Goal: Communication & Community: Answer question/provide support

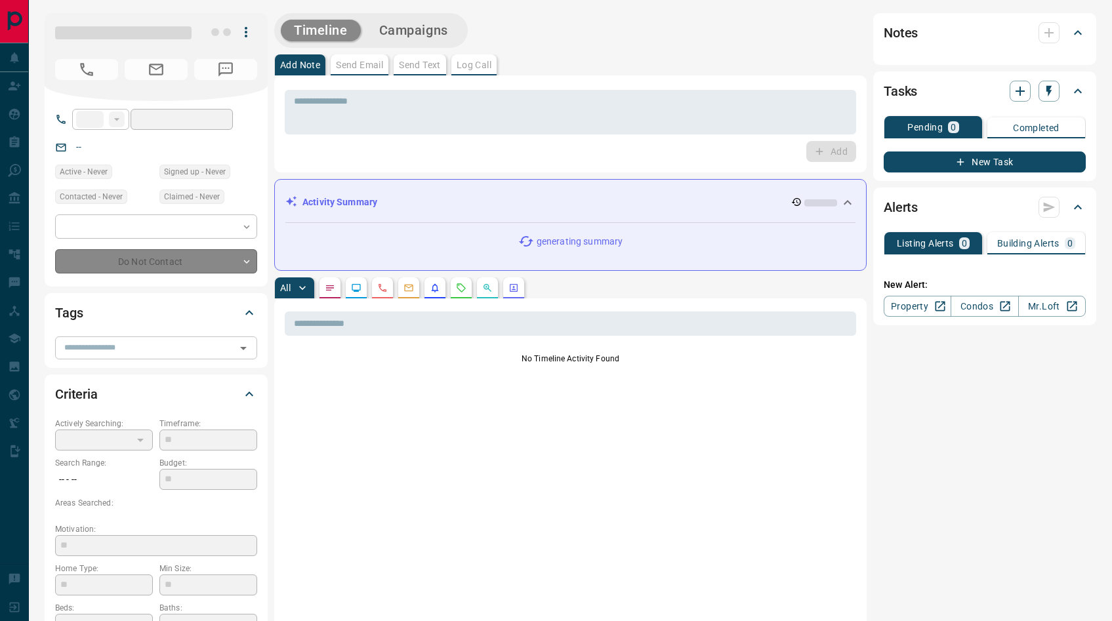
type input "***"
type input "**********"
type input "*"
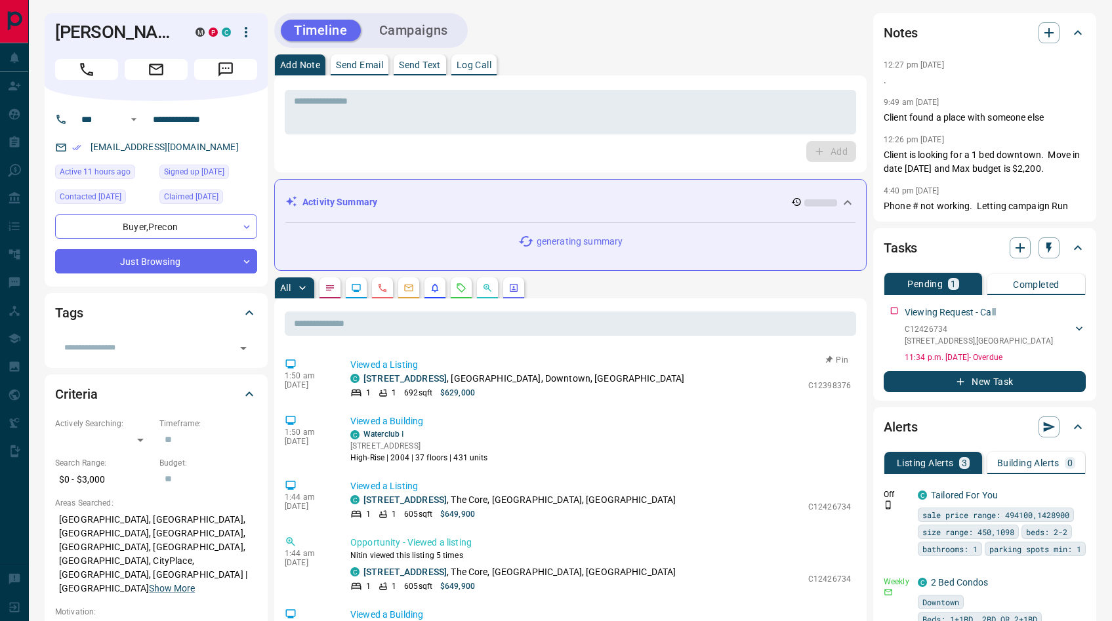
scroll to position [125, 0]
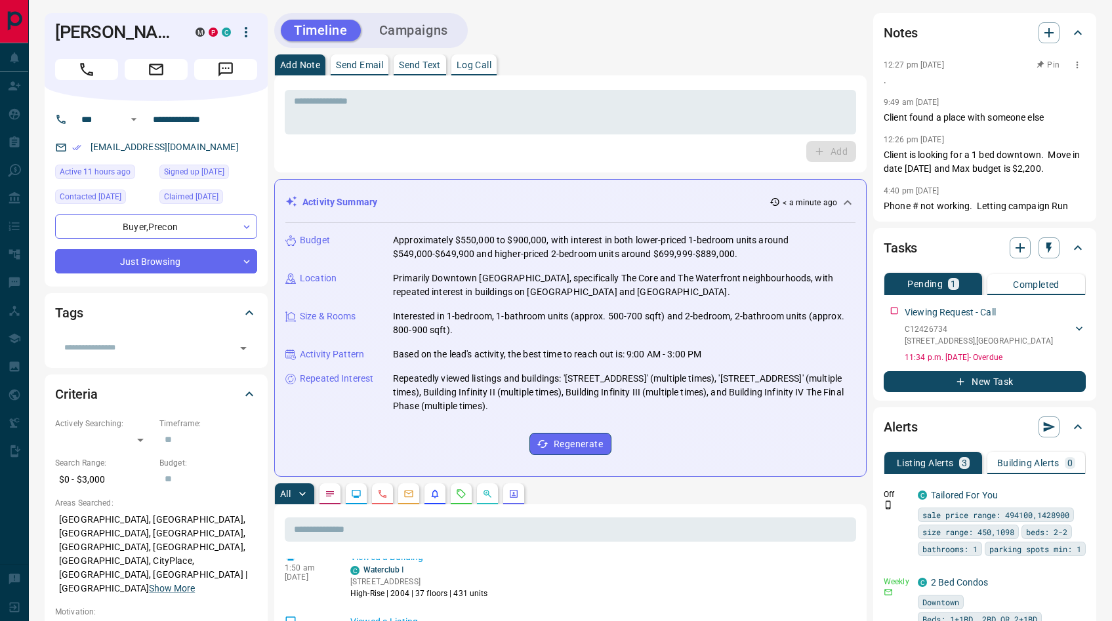
click at [896, 82] on p "." at bounding box center [984, 80] width 202 height 14
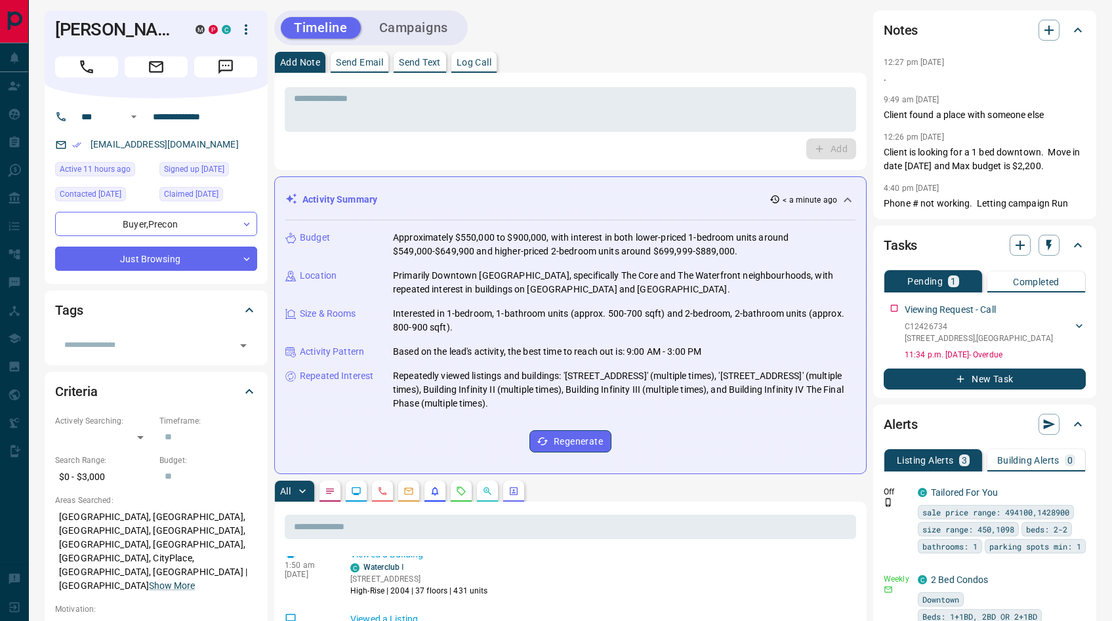
scroll to position [0, 0]
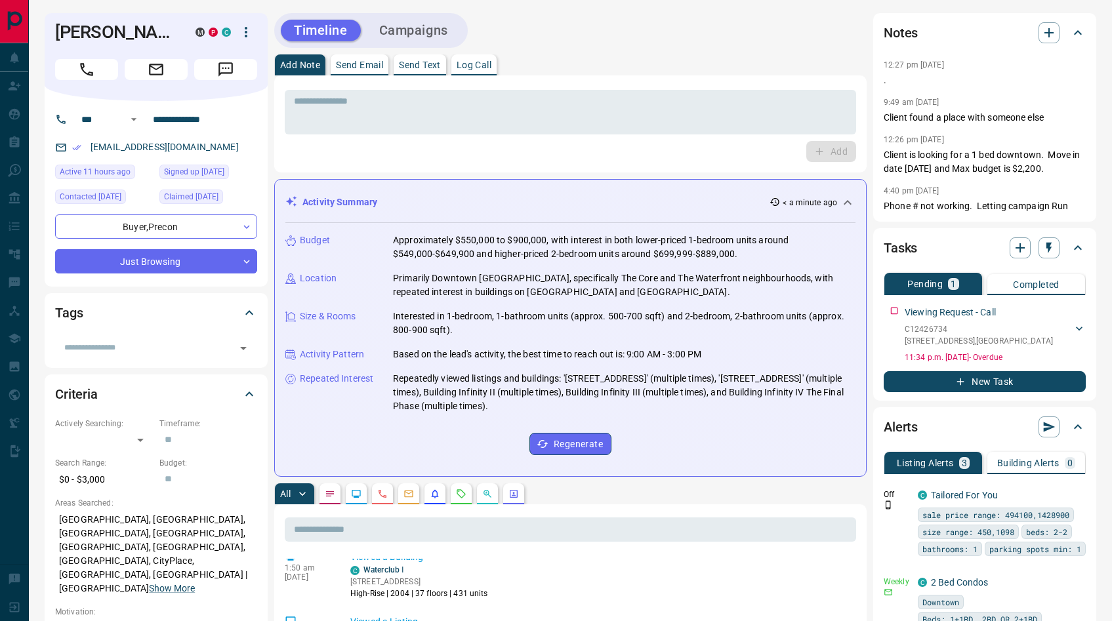
click at [369, 60] on p "Send Email" at bounding box center [359, 64] width 47 height 9
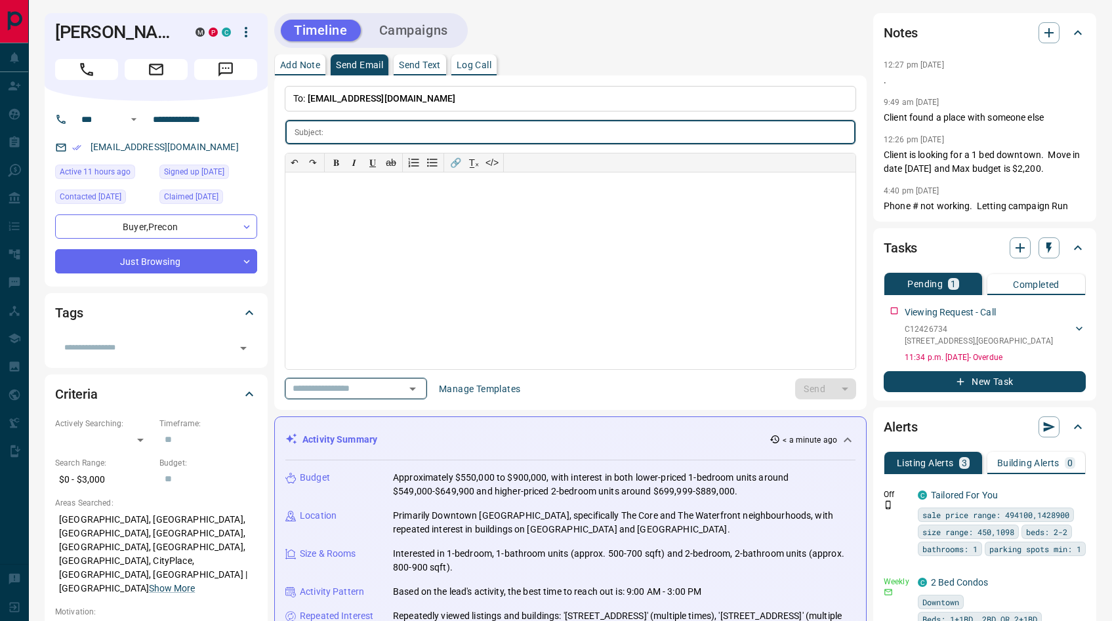
click at [401, 382] on div "​" at bounding box center [356, 389] width 142 height 22
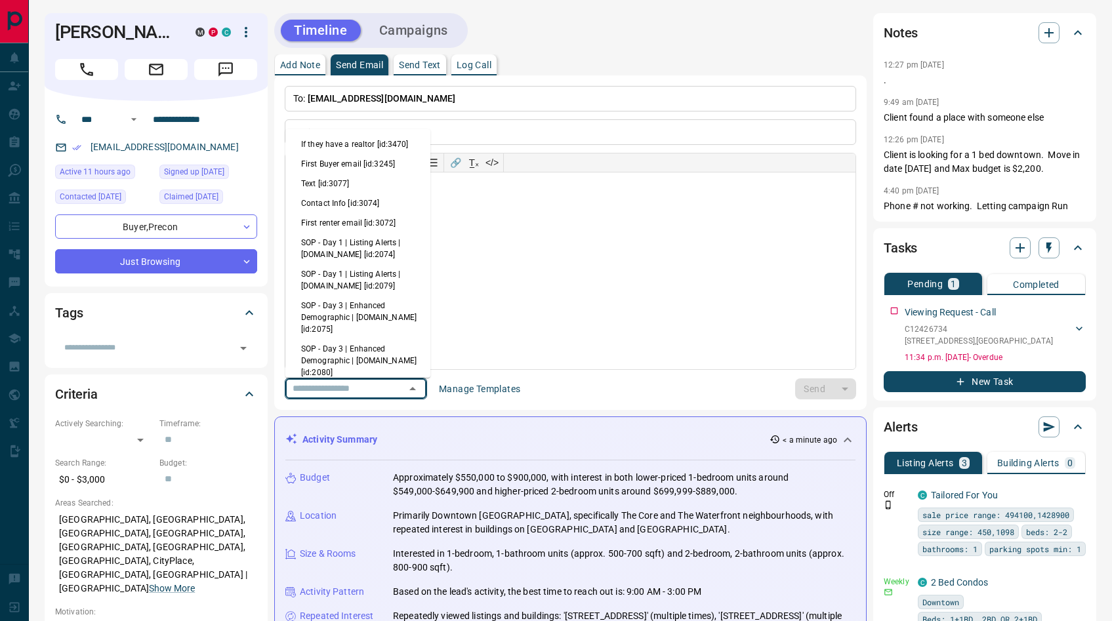
click at [335, 166] on li "First Buyer email [id:3245]" at bounding box center [357, 164] width 145 height 20
type input "**********"
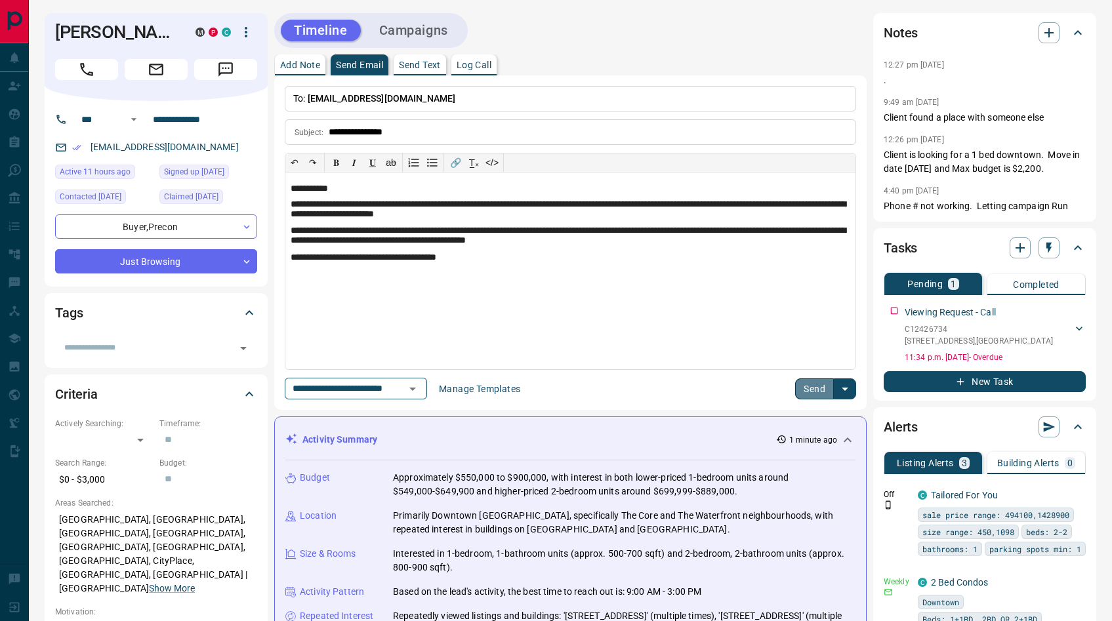
click at [803, 393] on button "Send" at bounding box center [814, 388] width 39 height 21
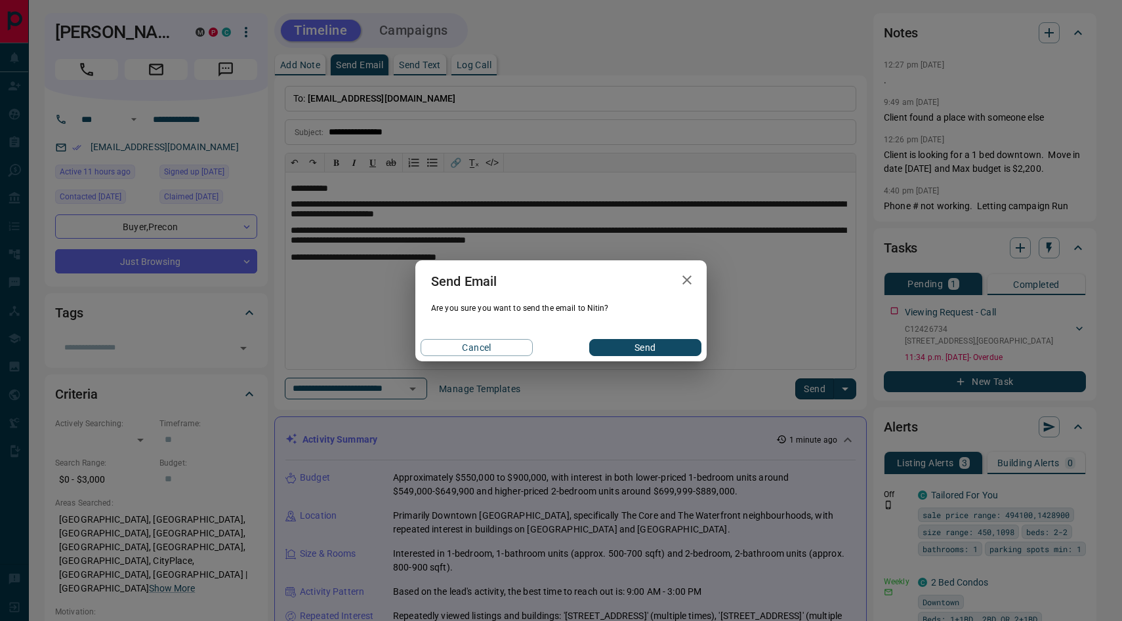
click at [643, 350] on button "Send" at bounding box center [645, 347] width 112 height 17
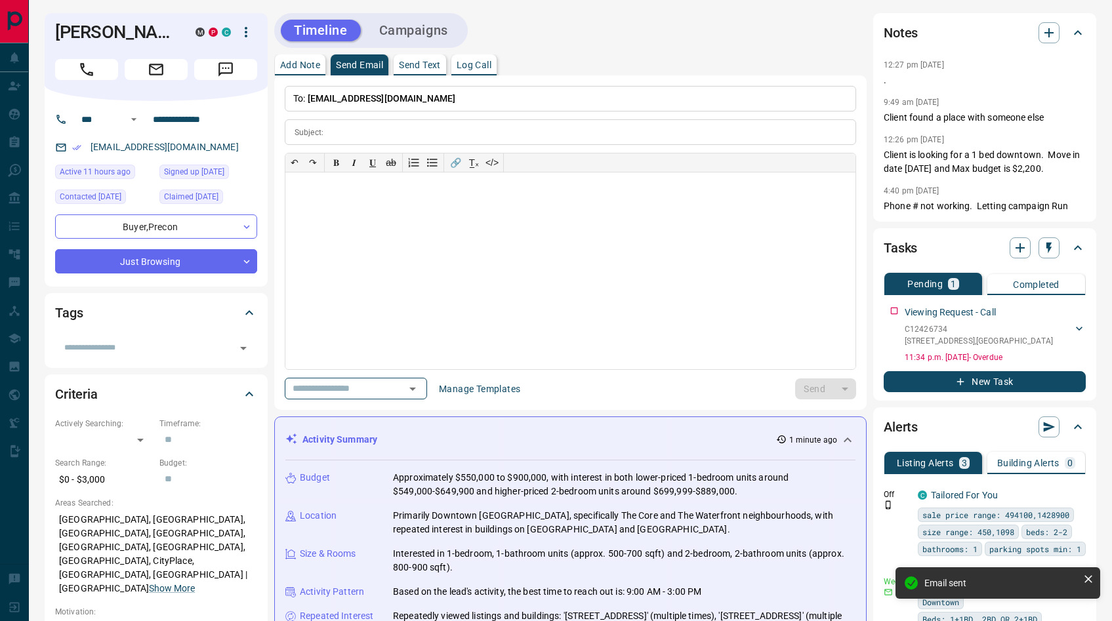
click at [420, 41] on div "Timeline Campaigns" at bounding box center [371, 30] width 186 height 27
click at [413, 36] on button "Campaigns" at bounding box center [413, 31] width 95 height 22
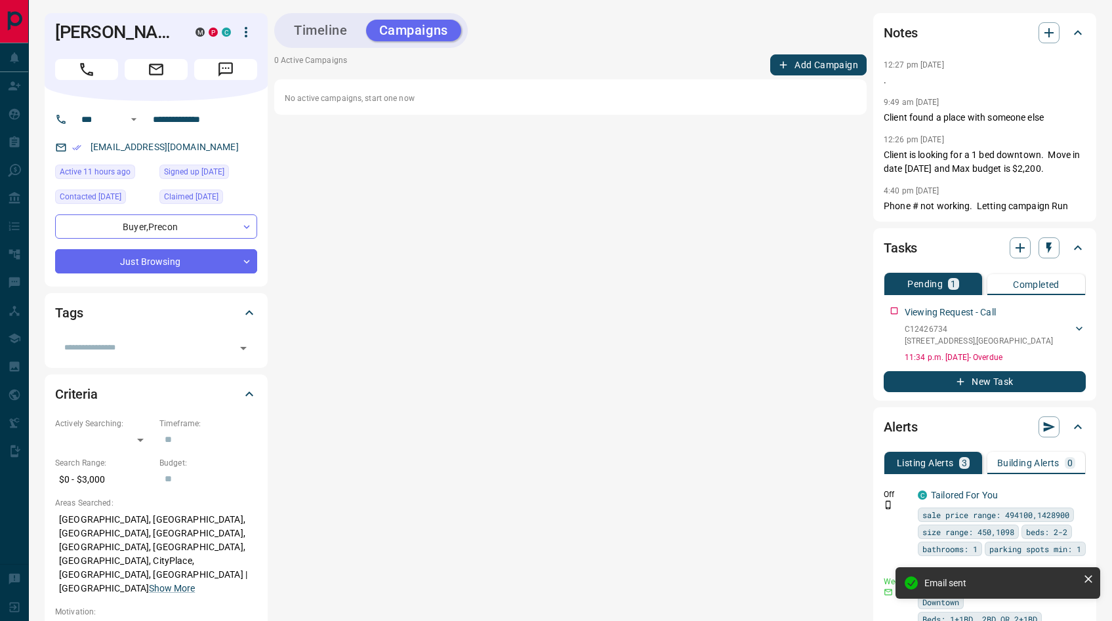
click at [811, 66] on button "Add Campaign" at bounding box center [818, 64] width 96 height 21
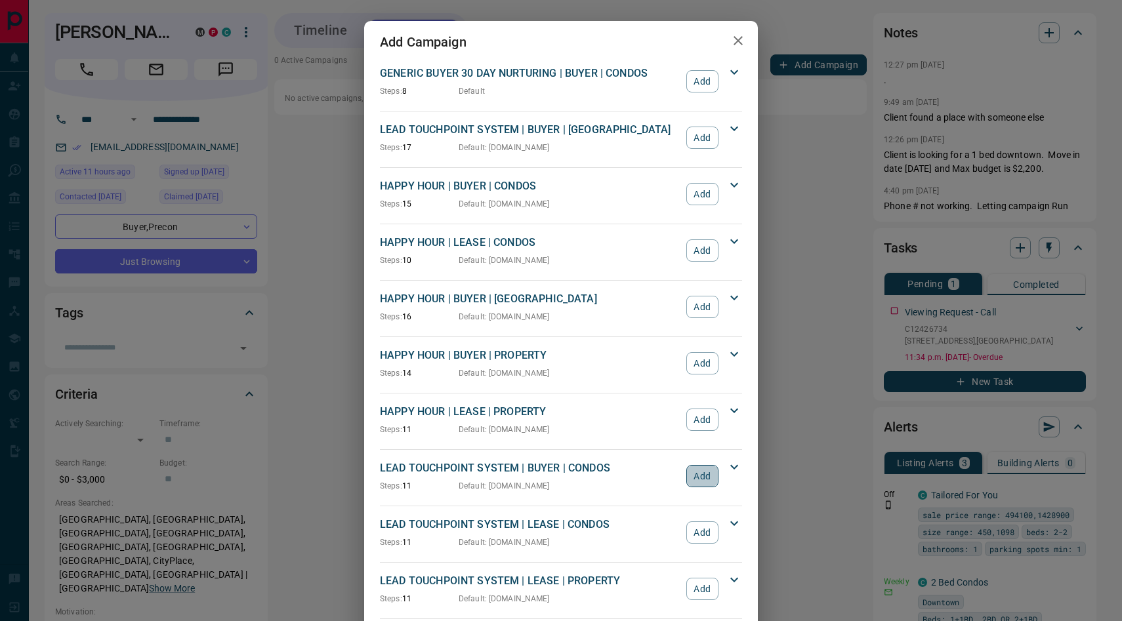
click at [693, 477] on button "Add" at bounding box center [702, 476] width 32 height 22
